Goal: Task Accomplishment & Management: Manage account settings

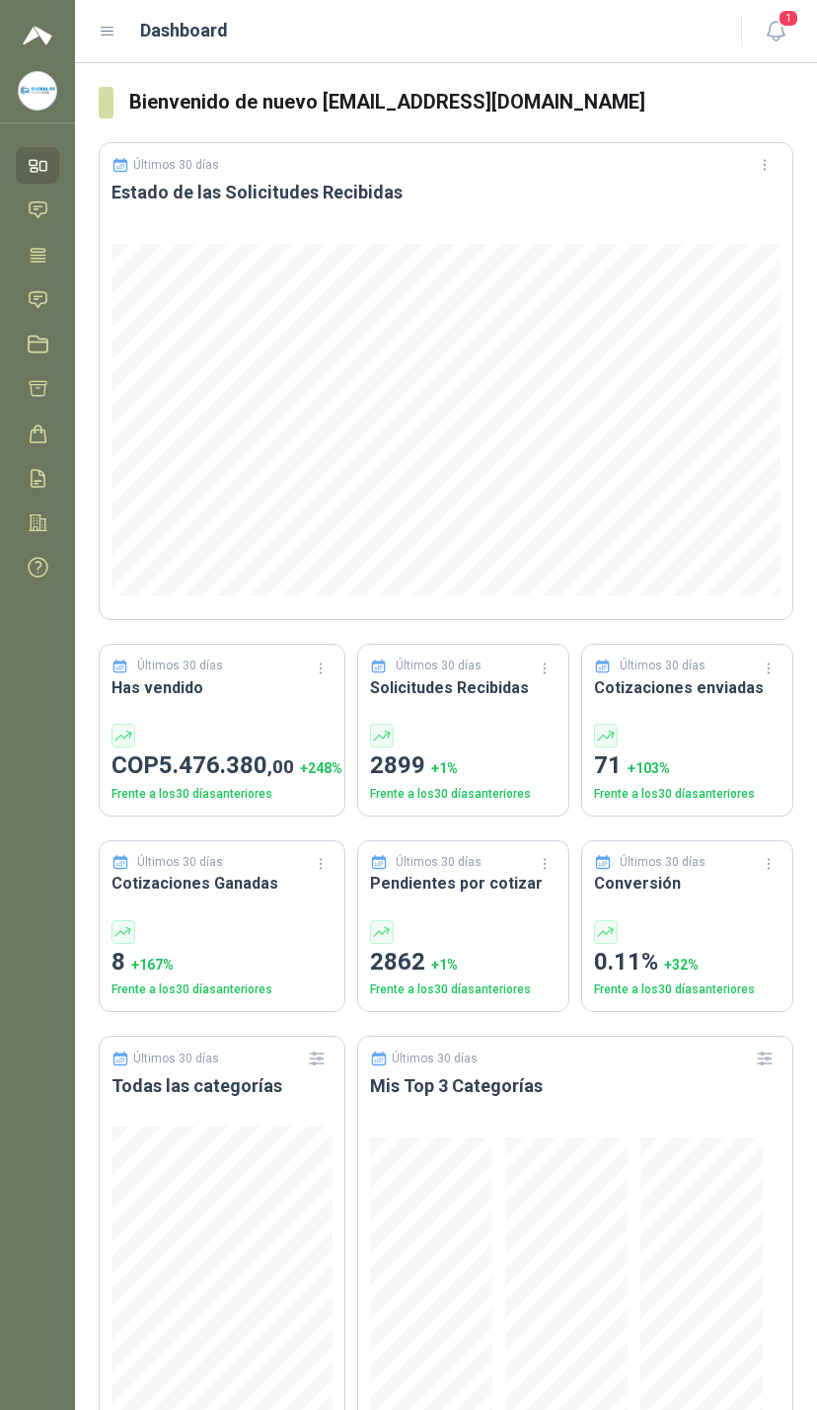
click at [796, 2] on header "Dashboard 1" at bounding box center [446, 31] width 742 height 63
click at [795, 5] on header "Dashboard 1" at bounding box center [446, 31] width 742 height 63
click at [776, 14] on button "1" at bounding box center [776, 32] width 36 height 36
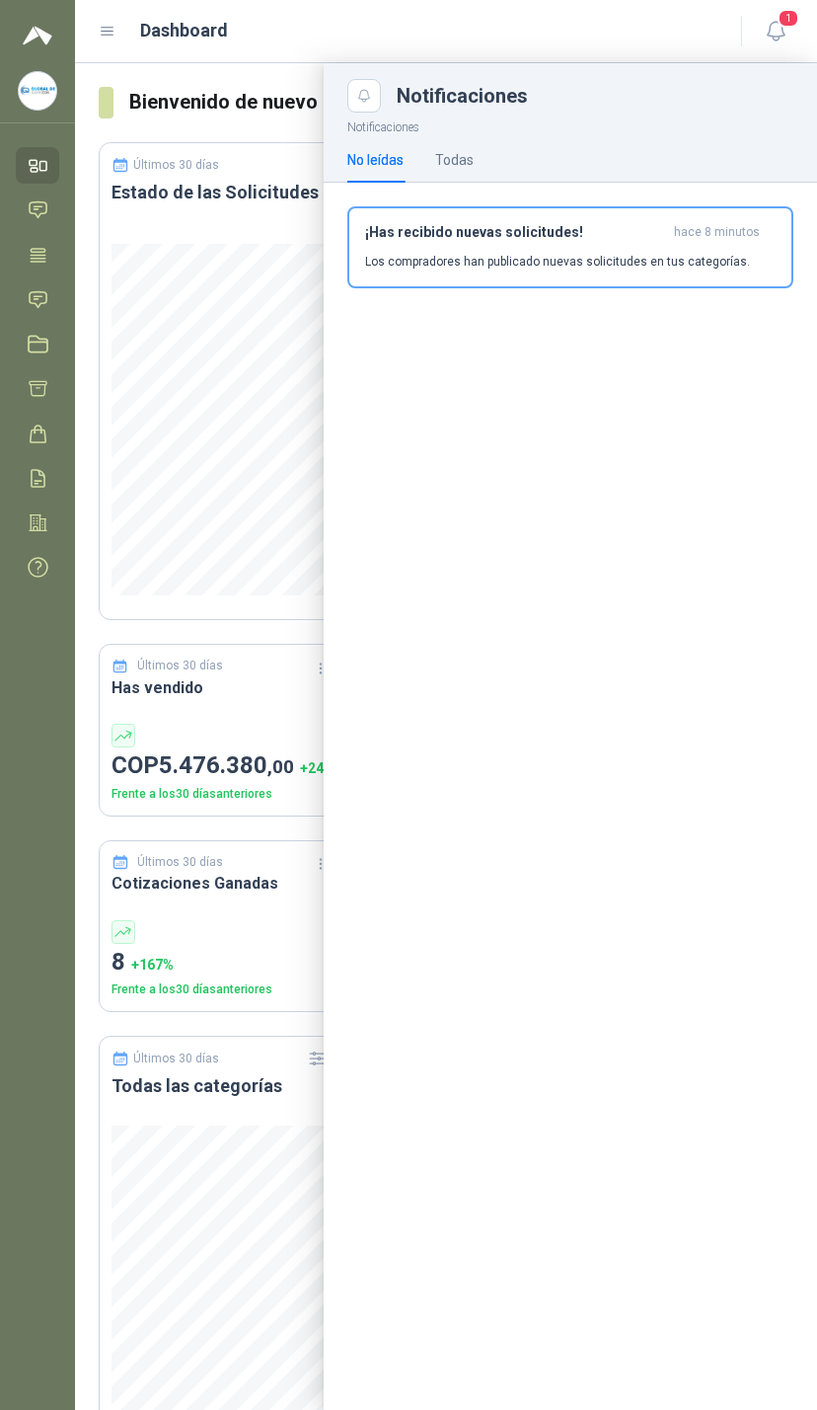
click at [534, 230] on h3 "¡Has recibido nuevas solicitudes!" at bounding box center [515, 232] width 301 height 17
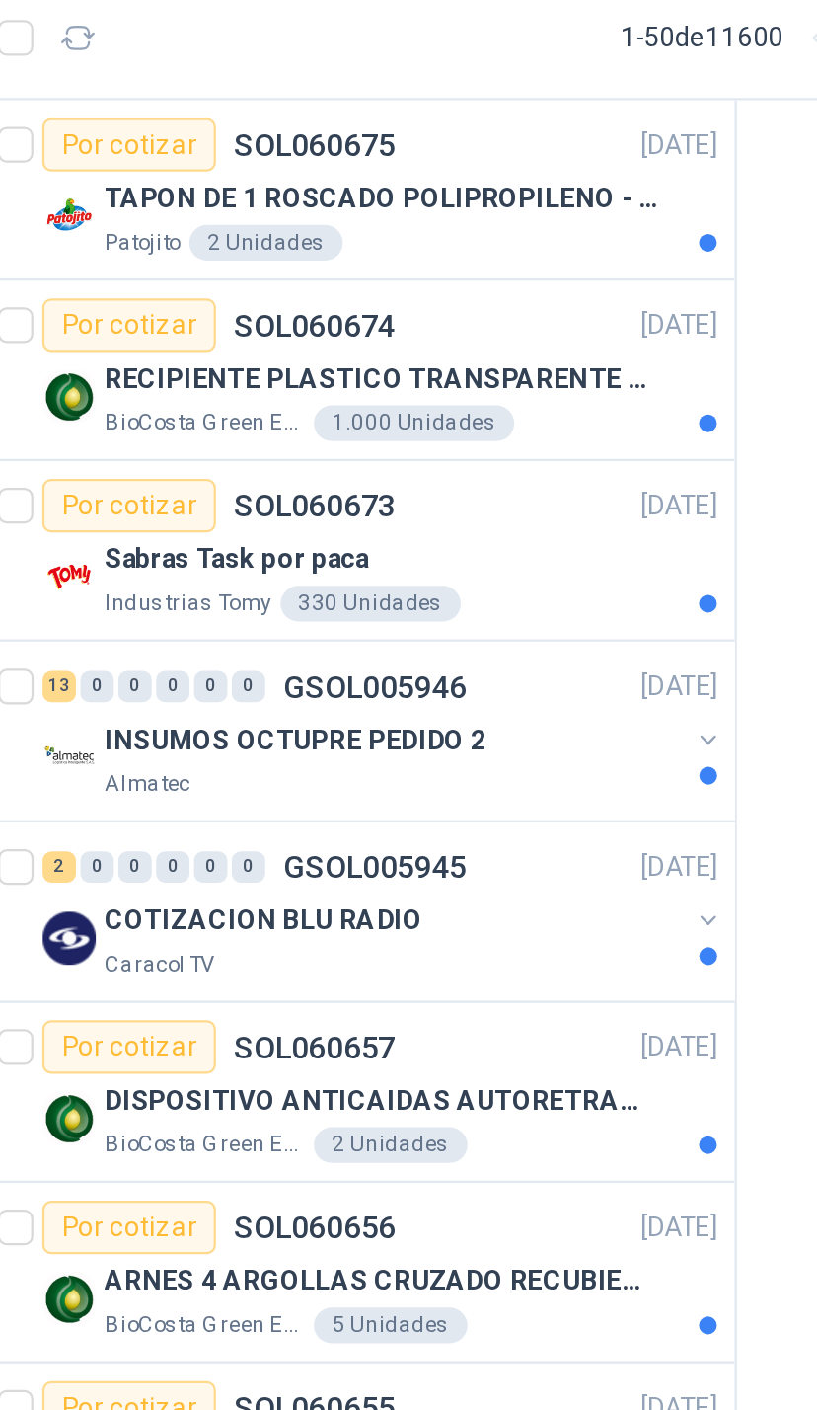
click at [390, 393] on button "button" at bounding box center [398, 401] width 16 height 16
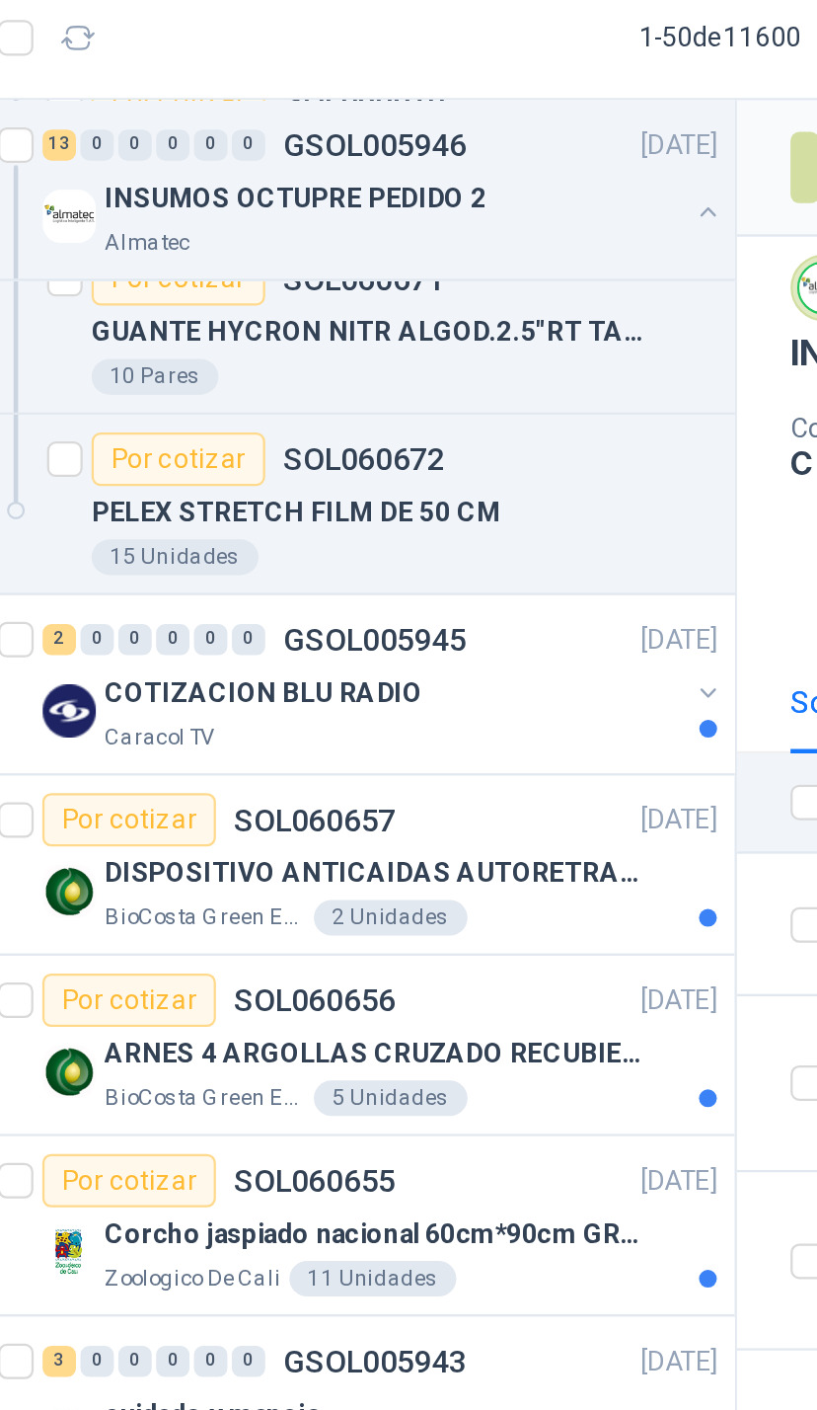
scroll to position [1141, 0]
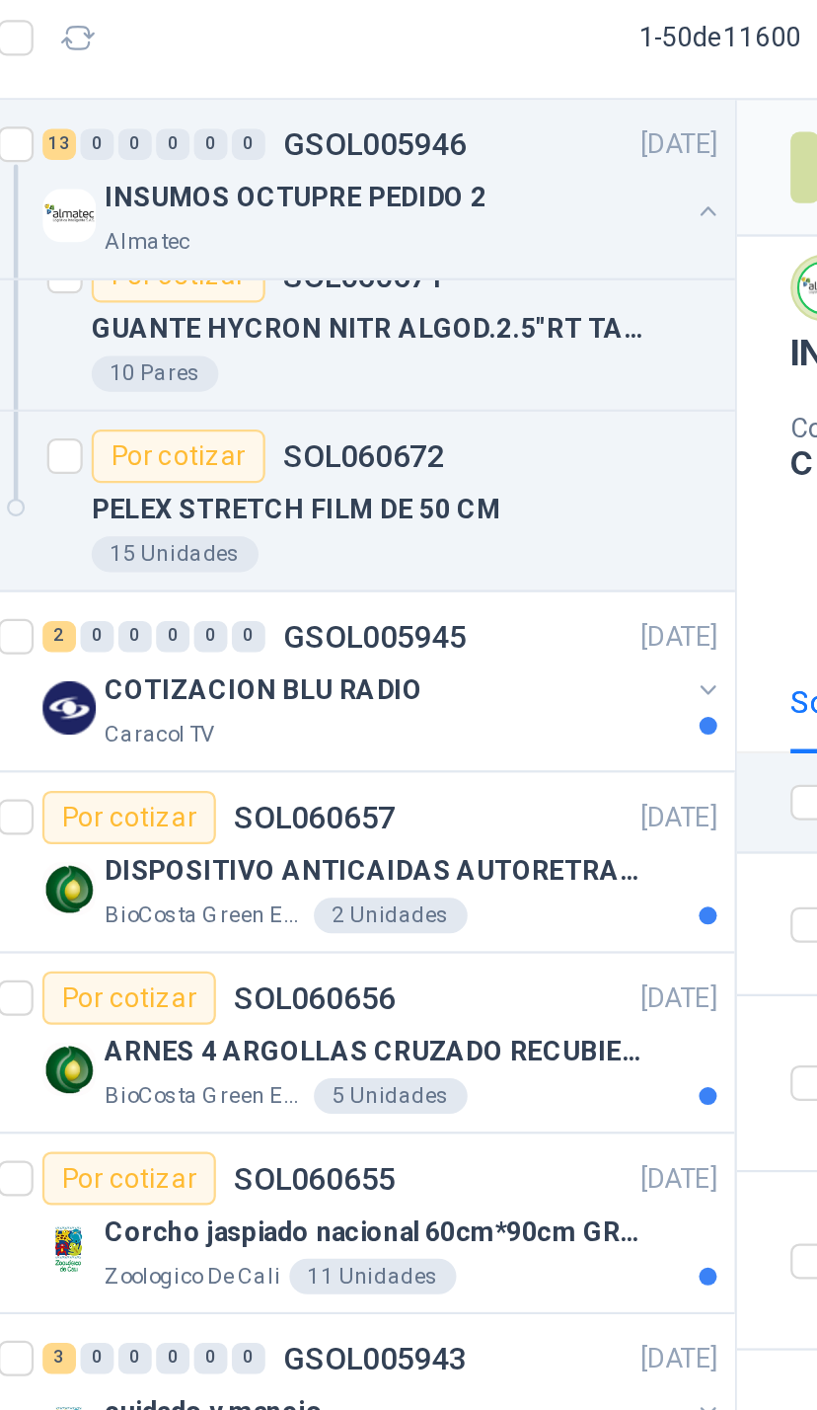
click at [390, 371] on button "button" at bounding box center [398, 379] width 16 height 16
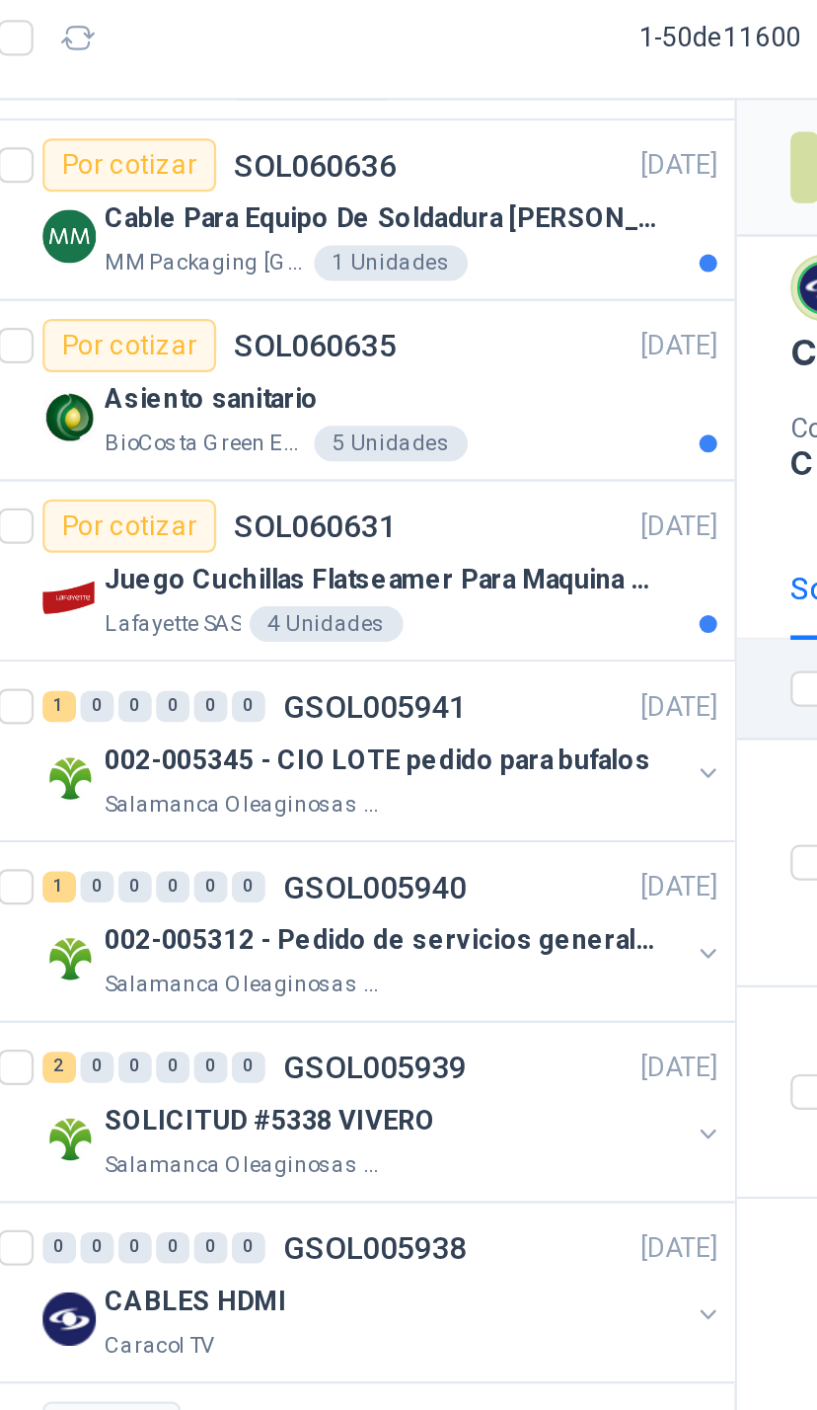
scroll to position [2794, 0]
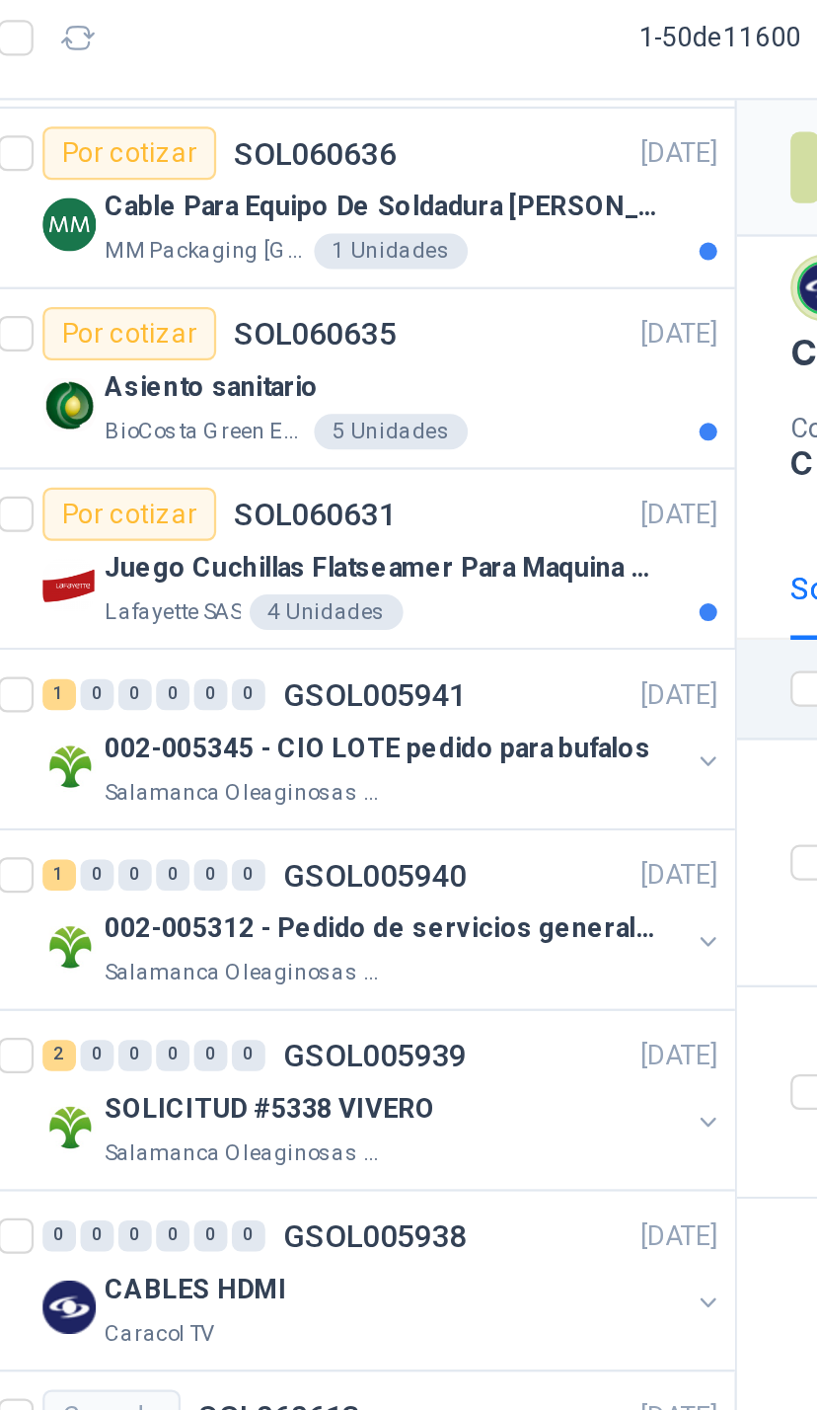
click at [390, 403] on button "button" at bounding box center [398, 411] width 16 height 16
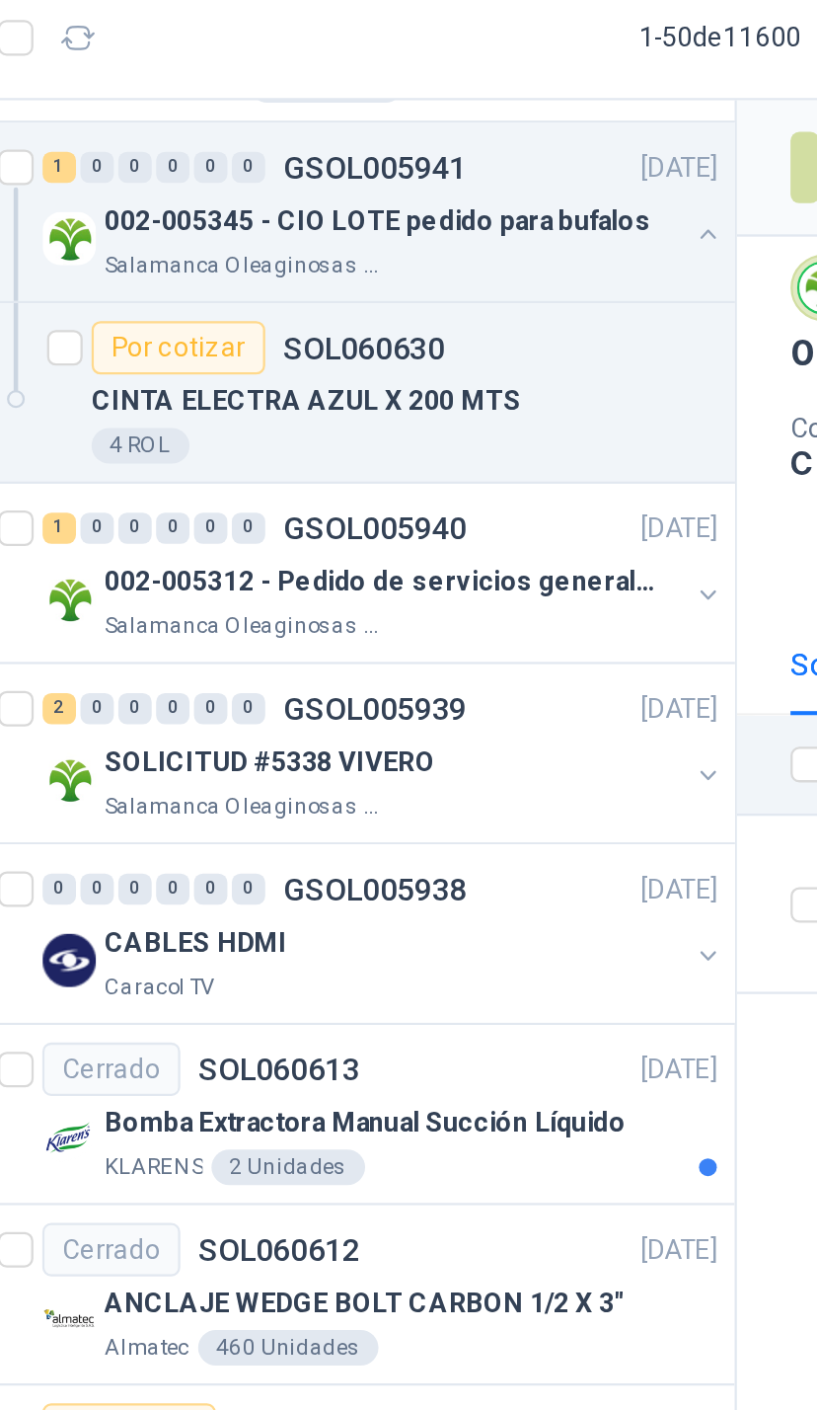
scroll to position [3059, 0]
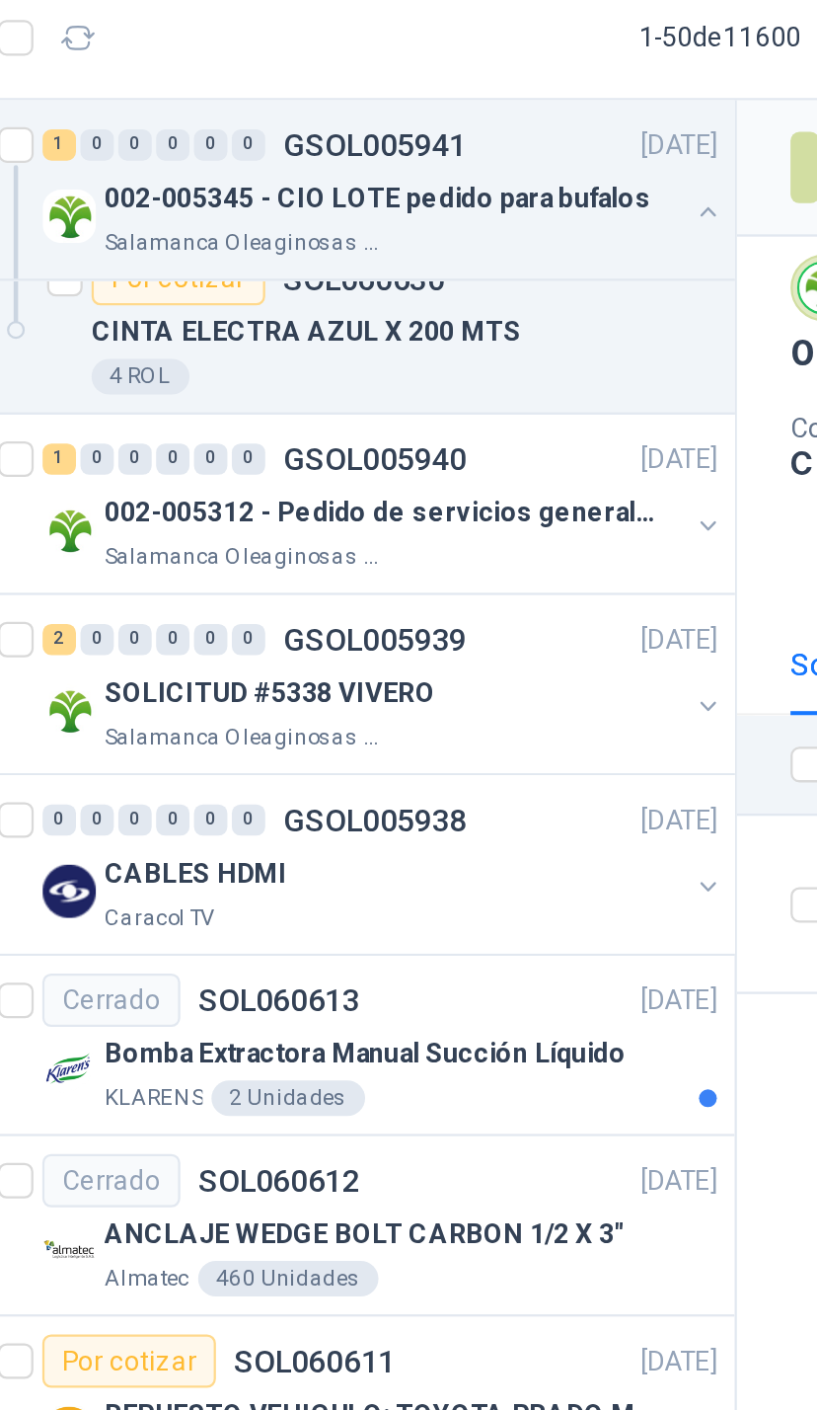
click at [390, 298] on button "button" at bounding box center [398, 306] width 16 height 16
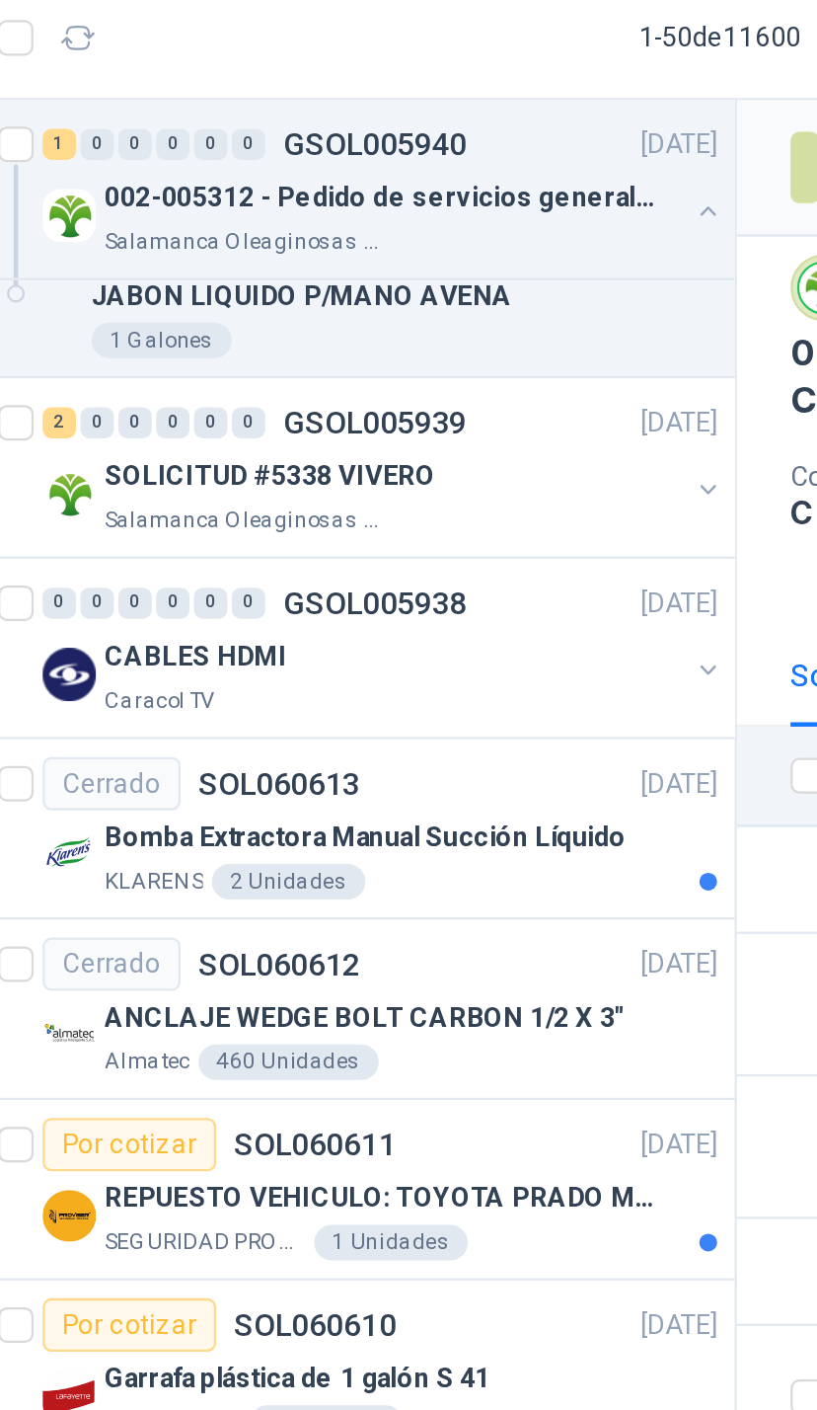
scroll to position [3635, 0]
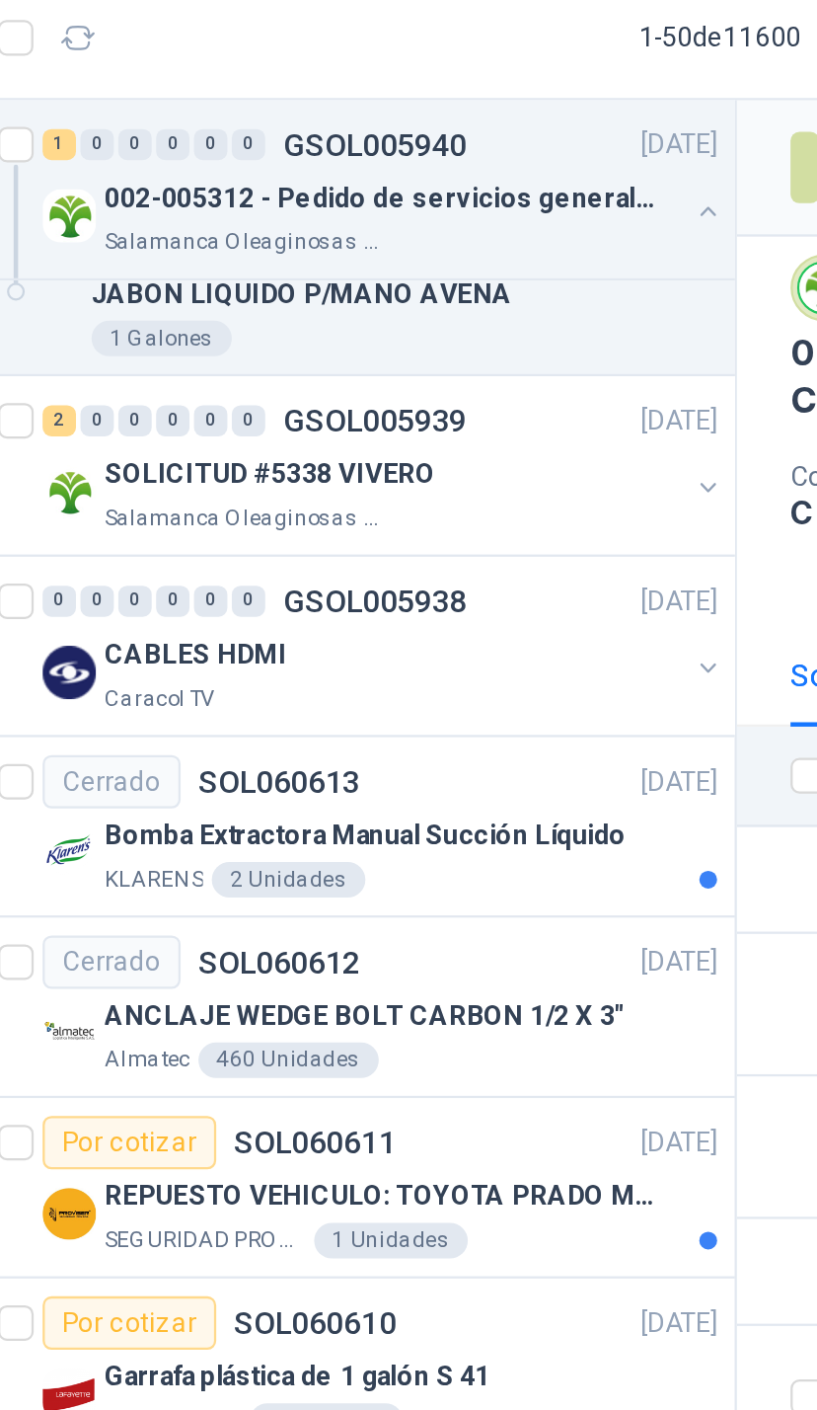
click at [301, 271] on div "SOLICITUD #5338 VIVERO" at bounding box center [258, 283] width 256 height 24
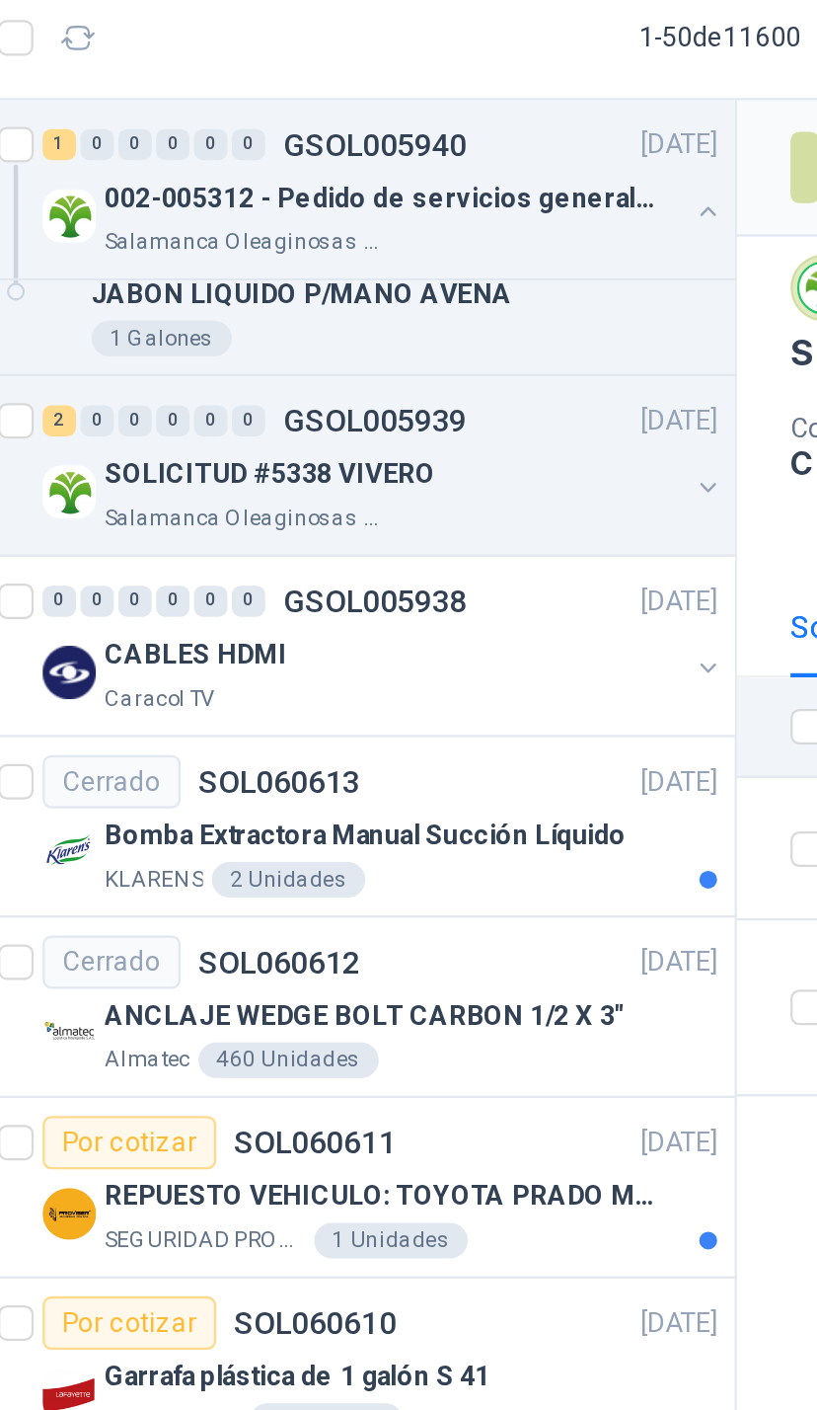
click at [390, 281] on div at bounding box center [398, 291] width 16 height 20
